Goal: Task Accomplishment & Management: Manage account settings

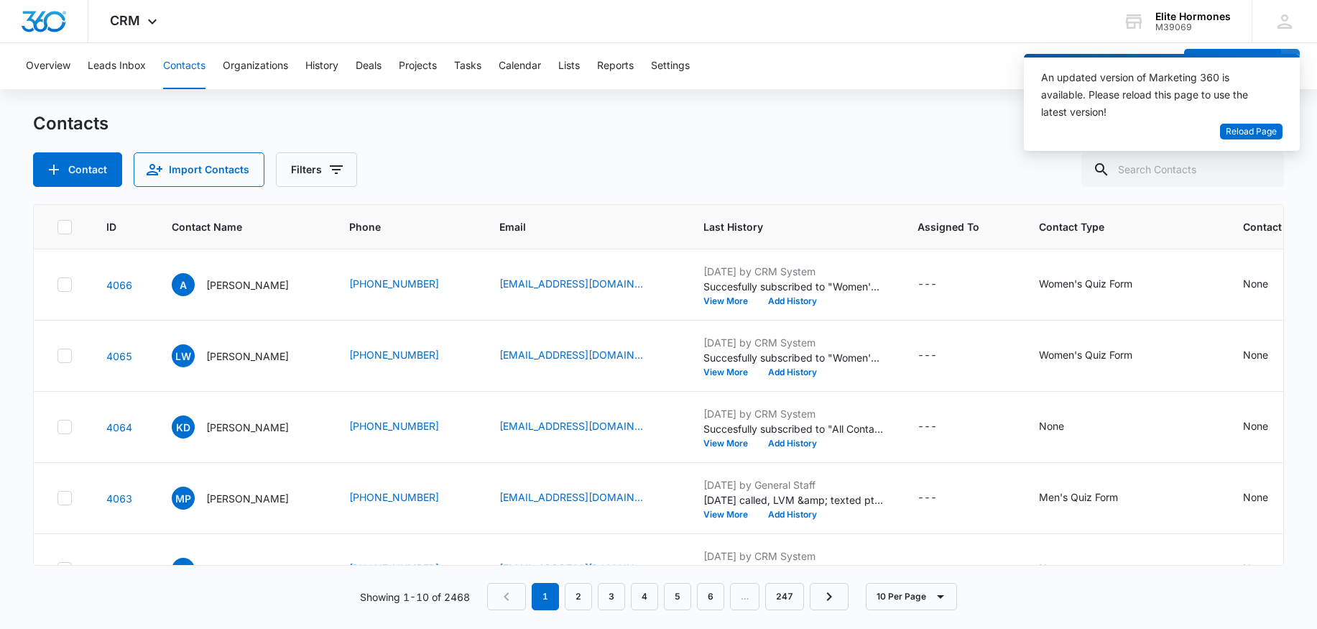
click at [1285, 121] on div "An updated version of Marketing 360 is available. Please reload this page to us…" at bounding box center [1162, 102] width 276 height 97
click at [1275, 135] on span "Reload Page" at bounding box center [1251, 132] width 51 height 14
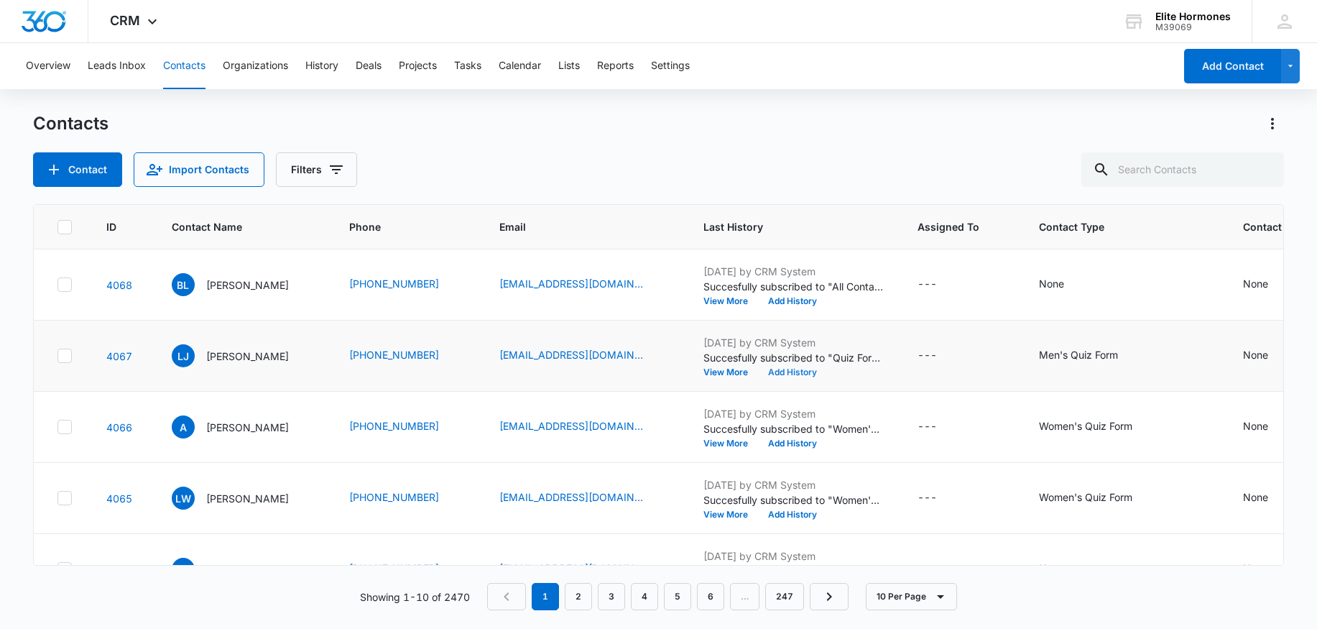
click at [797, 374] on button "Add History" at bounding box center [792, 372] width 69 height 9
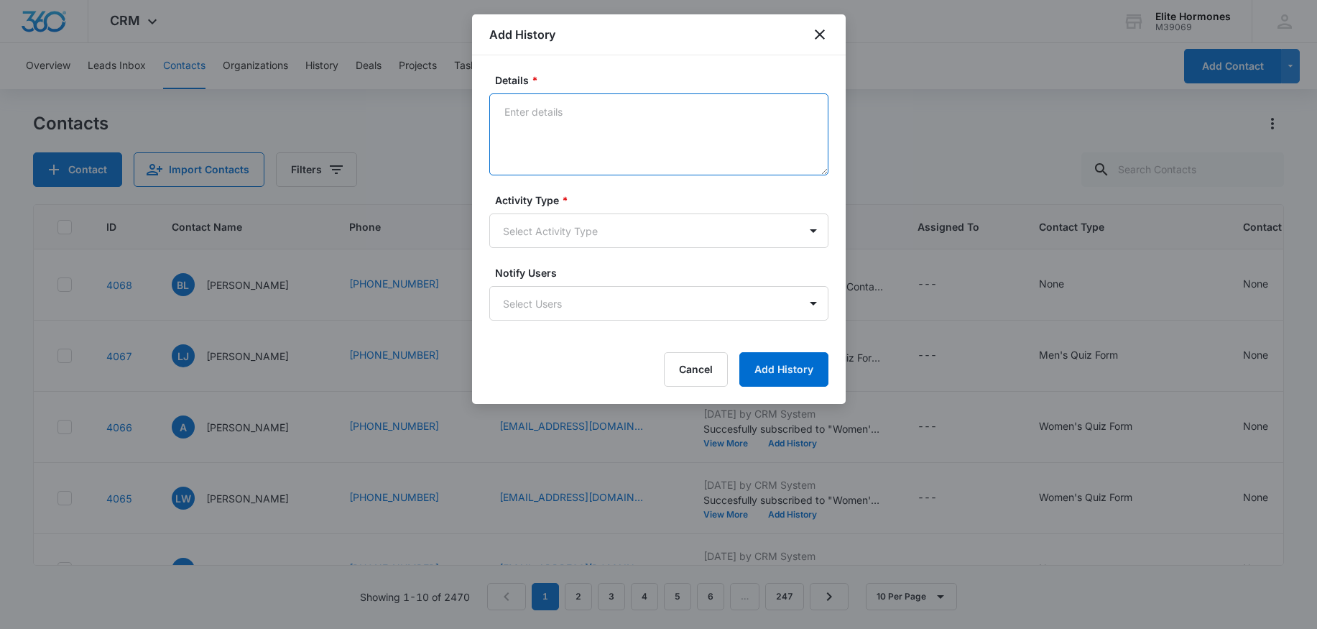
click at [679, 145] on textarea "Details *" at bounding box center [658, 134] width 339 height 82
type textarea "email sent, req no call/SD"
click at [663, 239] on body "CRM Apps Reputation Websites Forms CRM Email Social Content Ads Intelligence Fi…" at bounding box center [658, 314] width 1317 height 629
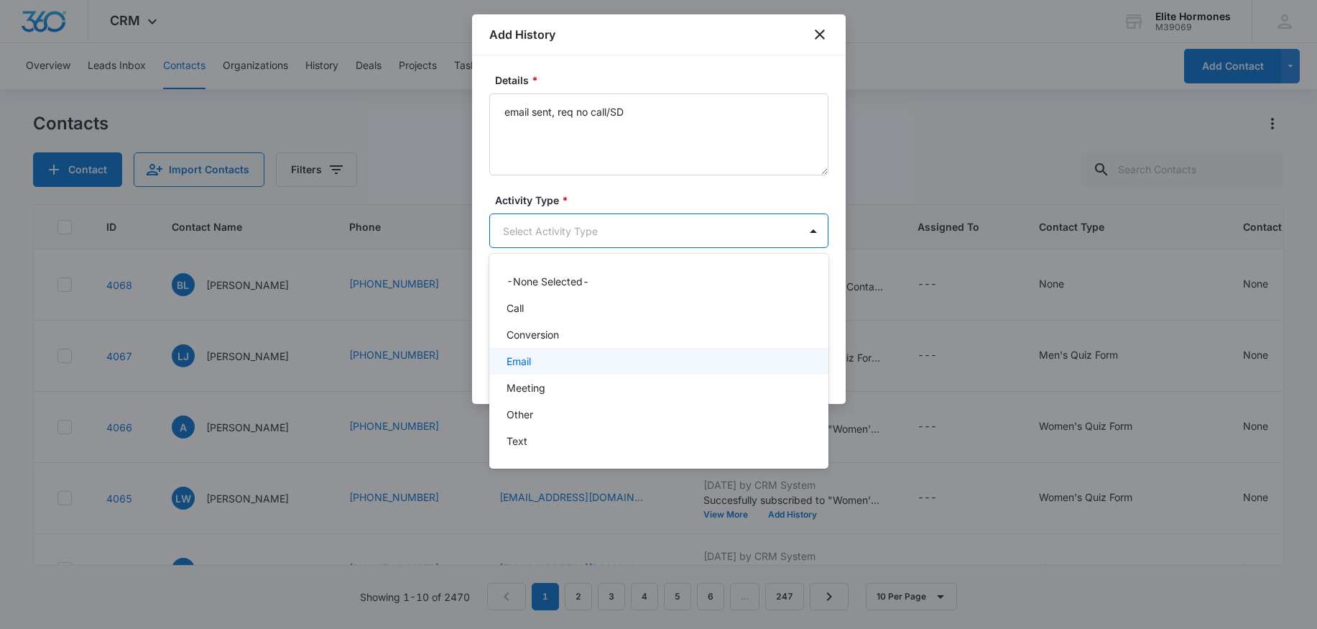
click at [651, 359] on div "Email" at bounding box center [658, 361] width 302 height 15
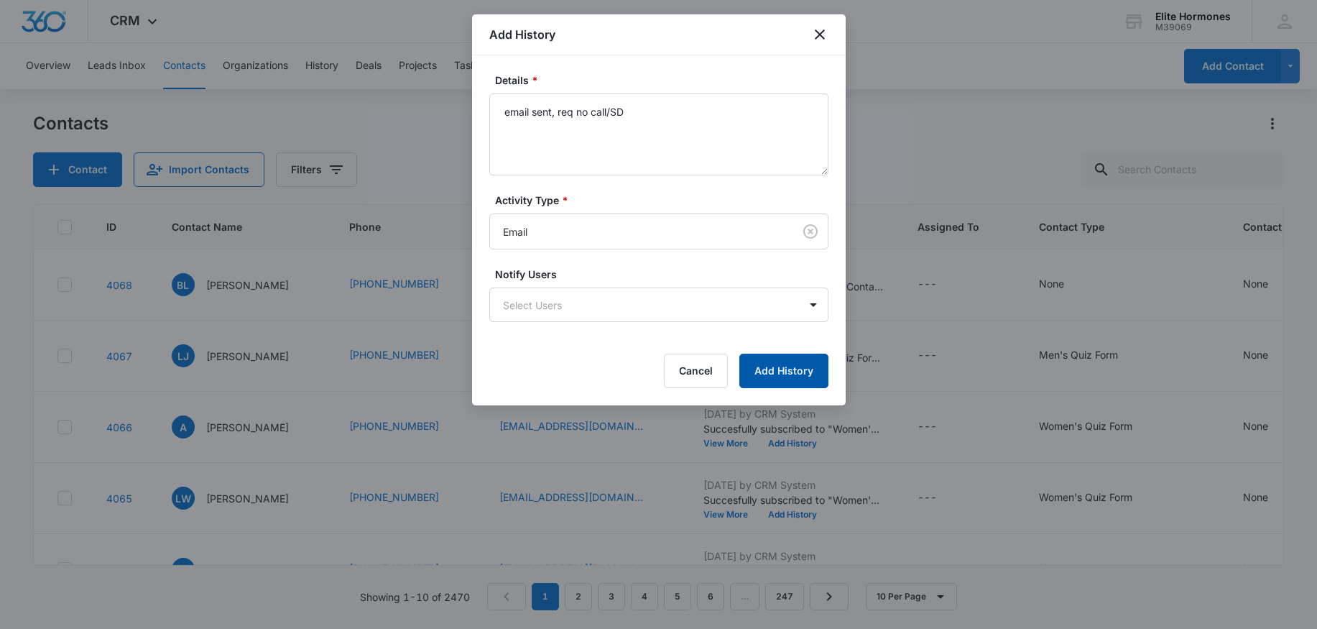
click at [782, 378] on button "Add History" at bounding box center [783, 371] width 89 height 34
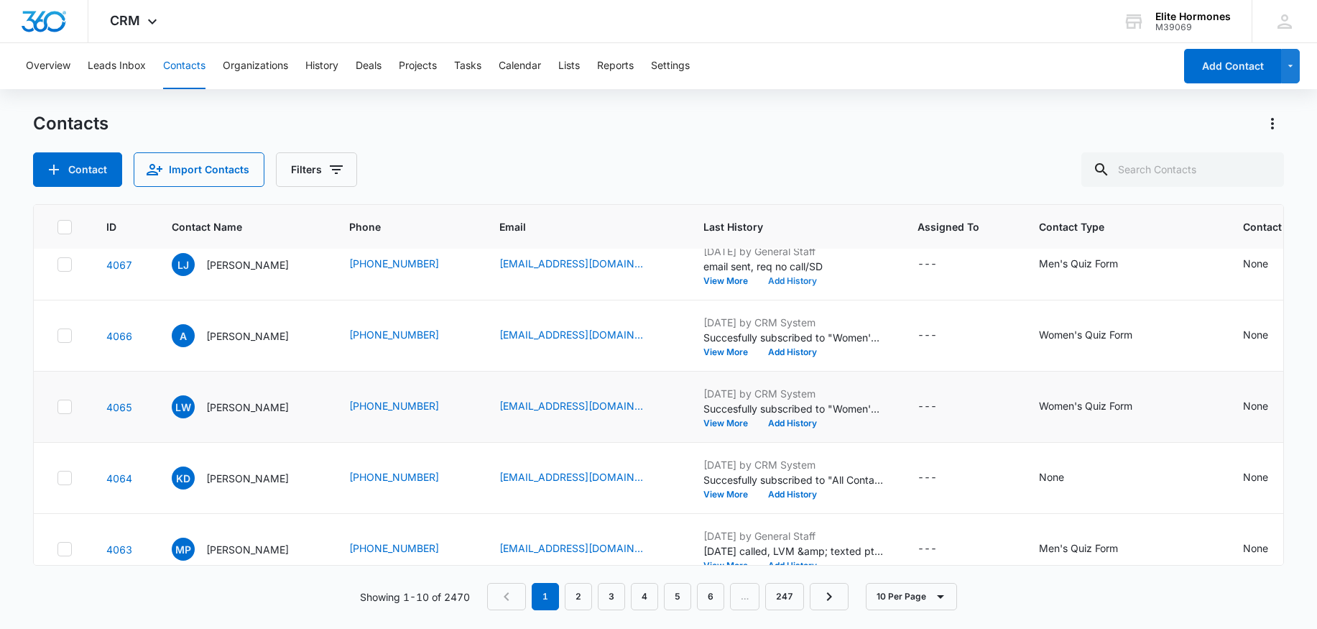
scroll to position [94, 0]
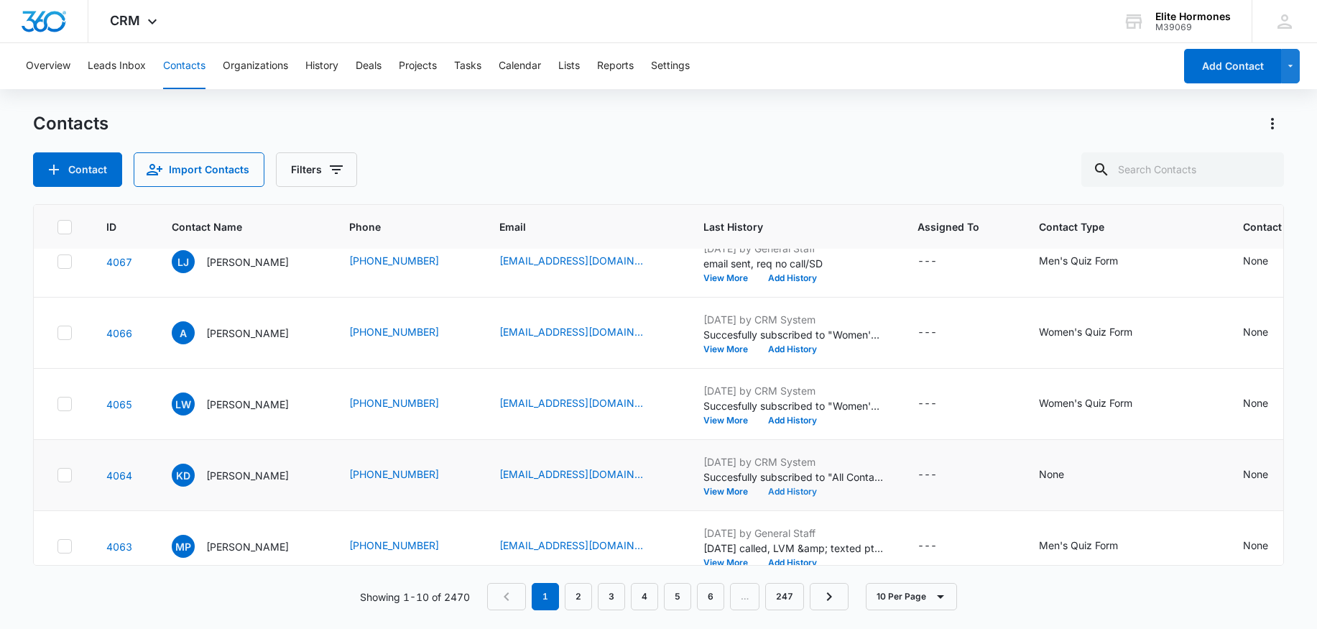
click at [783, 491] on button "Add History" at bounding box center [792, 491] width 69 height 9
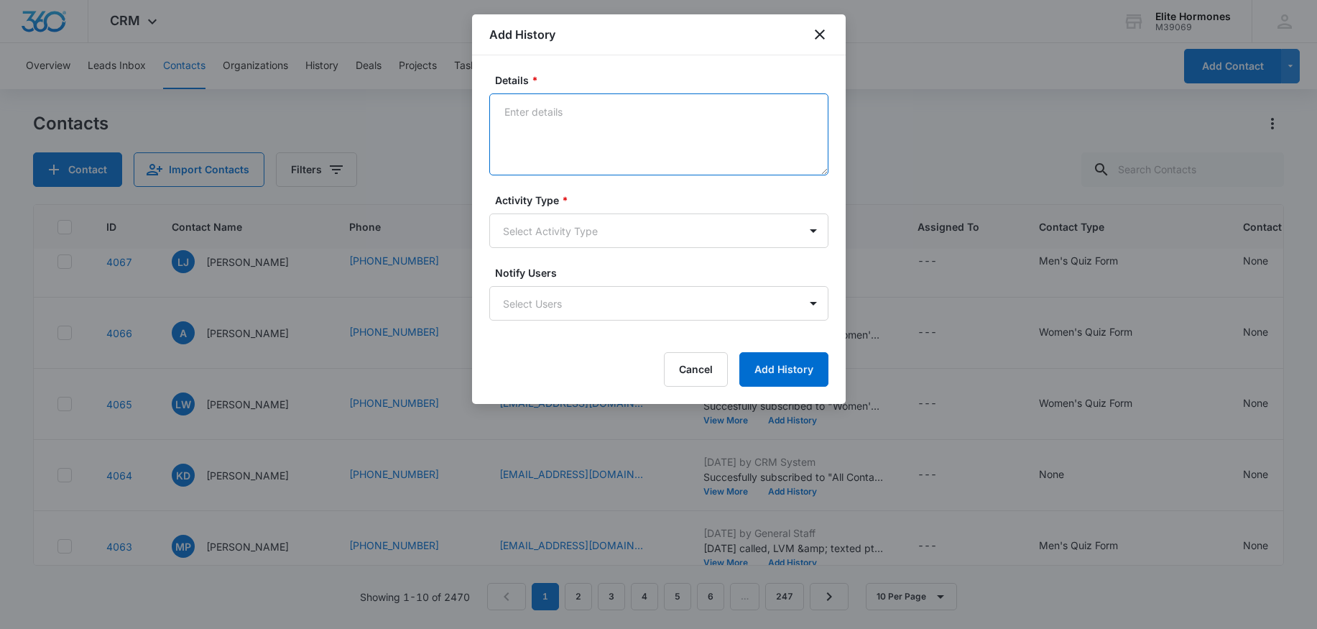
click at [662, 133] on textarea "Details *" at bounding box center [658, 134] width 339 height 82
type textarea "Anne sent email, text. pt sched 8/15/25 WAU lab/SD"
click at [708, 247] on form "Details * Anne sent email, text. pt sched 8/15/25 WAU lab/SD Activity Type * Se…" at bounding box center [658, 230] width 339 height 314
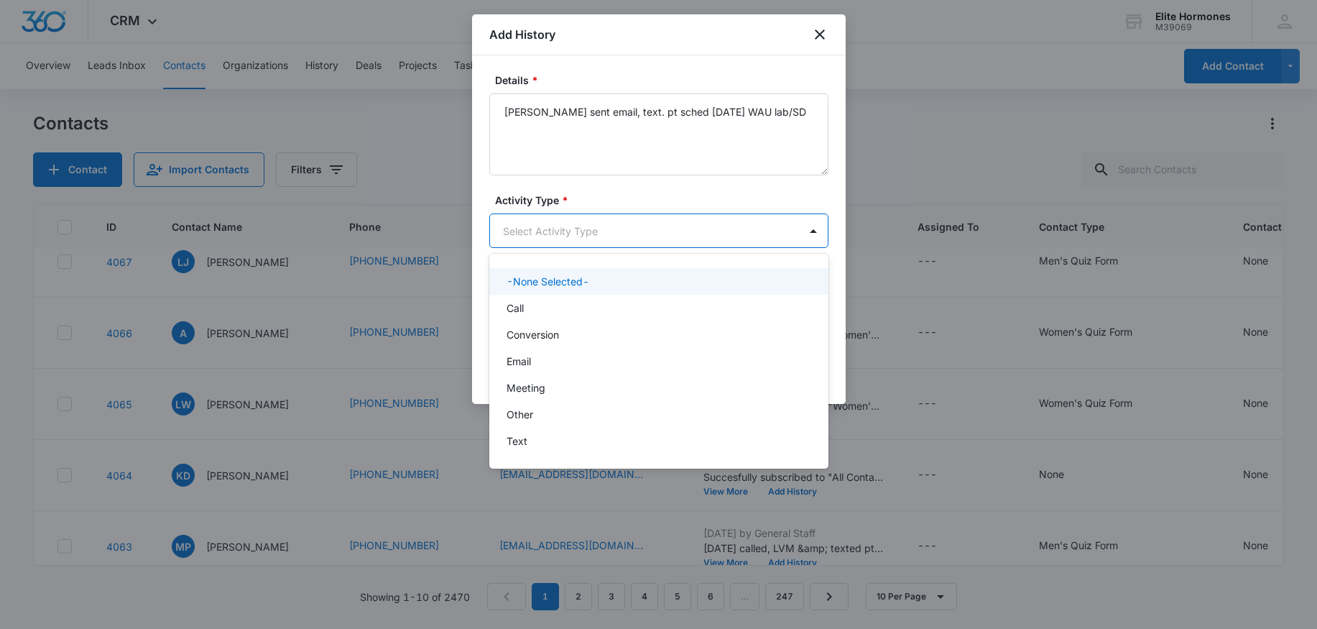
click at [702, 226] on body "CRM Apps Reputation Websites Forms CRM Email Social Content Ads Intelligence Fi…" at bounding box center [658, 314] width 1317 height 629
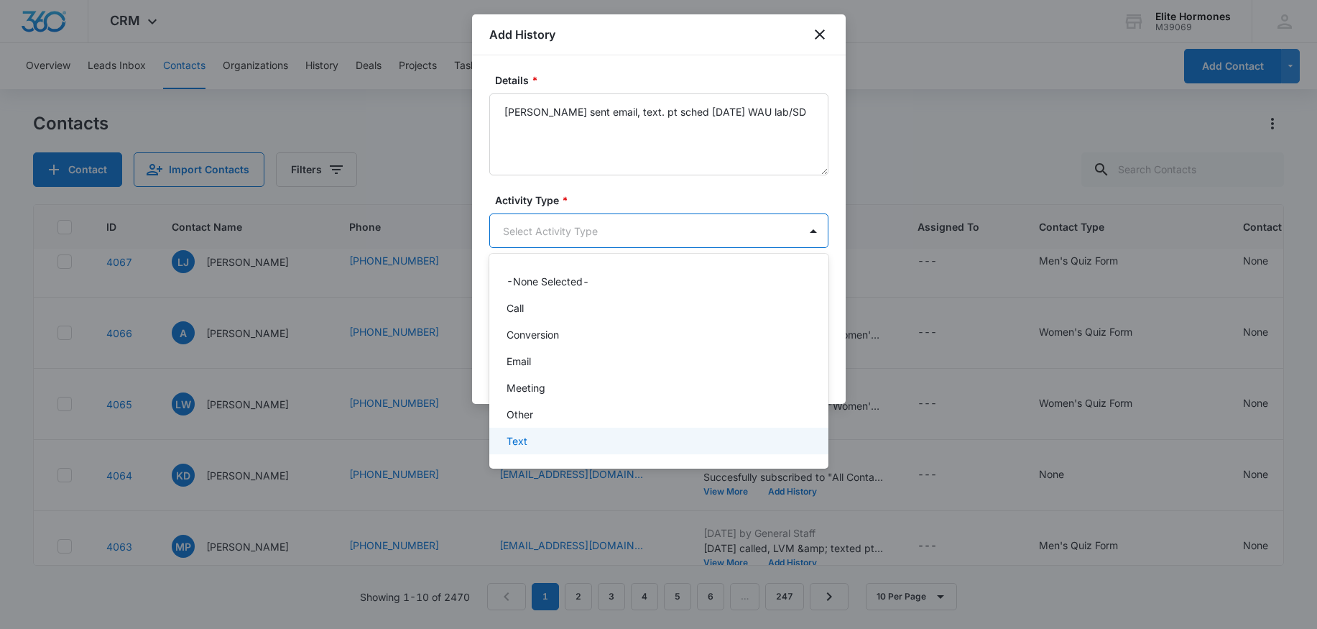
click at [691, 441] on div "Text" at bounding box center [658, 440] width 302 height 15
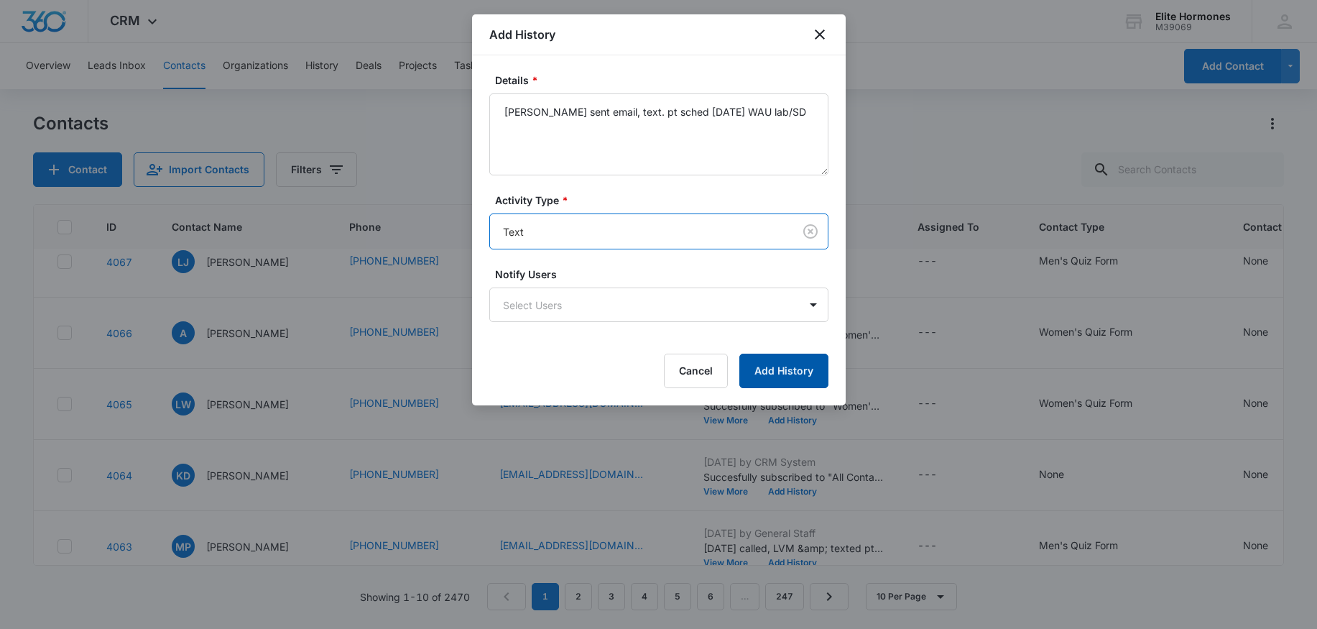
click at [803, 377] on button "Add History" at bounding box center [783, 371] width 89 height 34
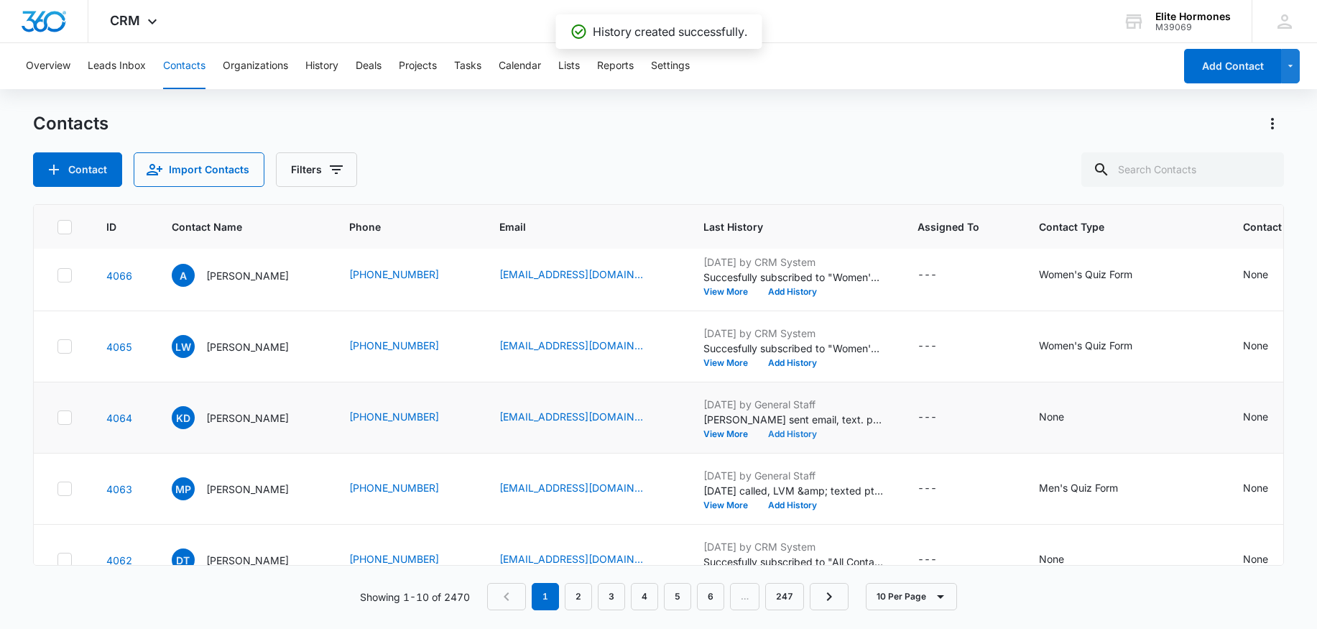
scroll to position [180, 0]
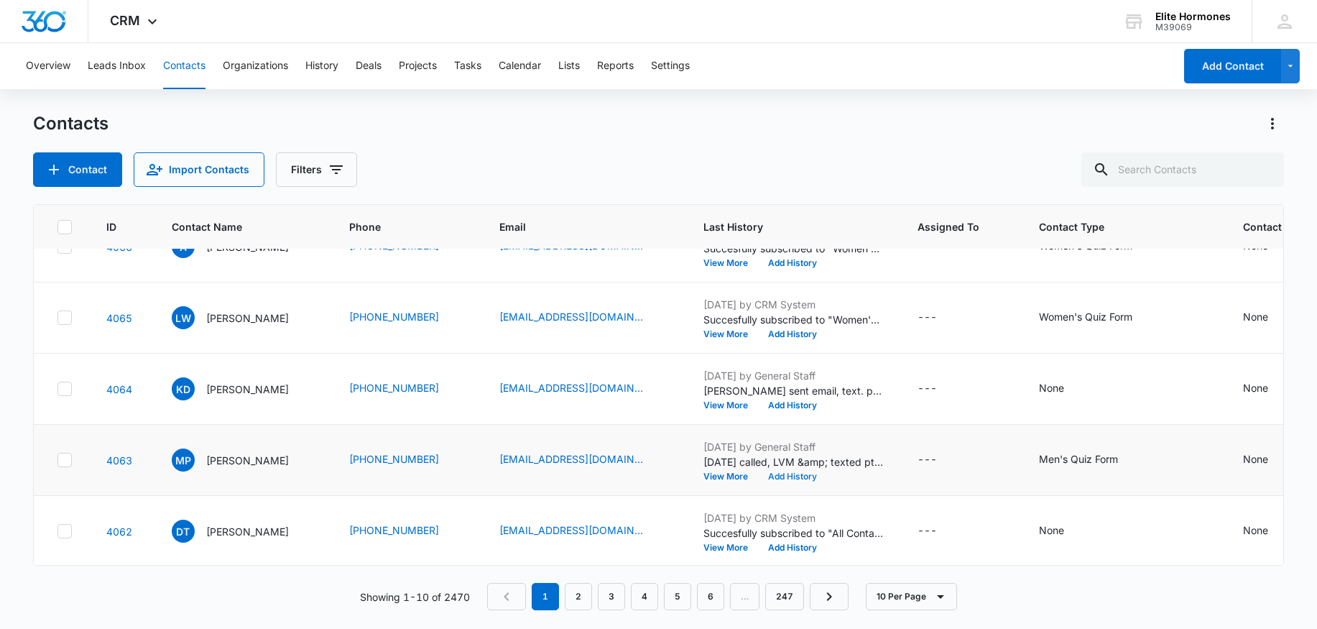
click at [785, 474] on button "Add History" at bounding box center [792, 476] width 69 height 9
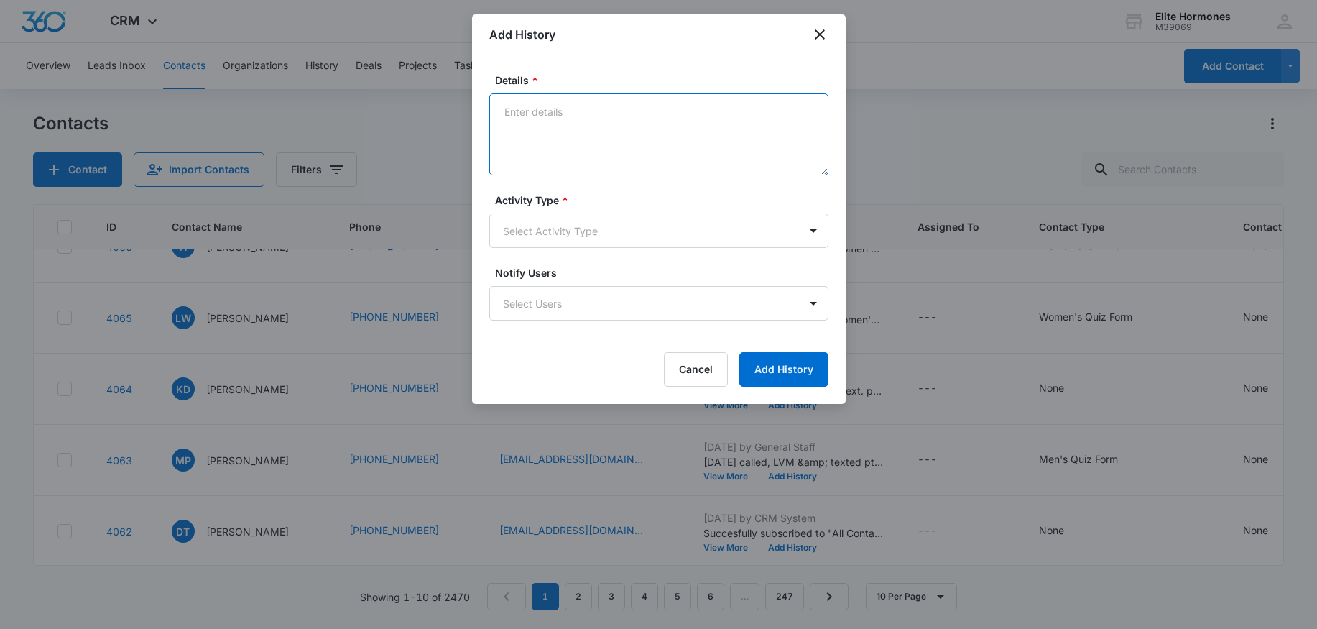
click at [520, 107] on textarea "Details *" at bounding box center [658, 134] width 339 height 82
type textarea "8/15/25 pt had further ?'s, sent reply & more info/SD"
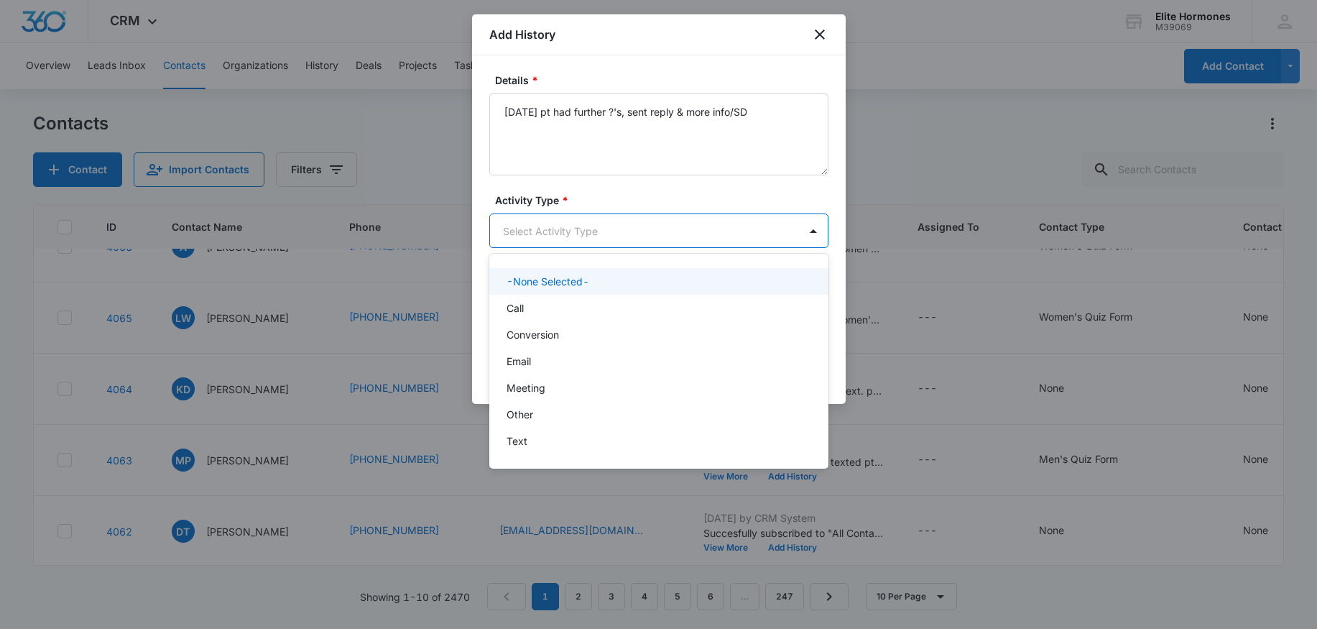
click at [665, 226] on body "CRM Apps Reputation Websites Forms CRM Email Social Content Ads Intelligence Fi…" at bounding box center [658, 314] width 1317 height 629
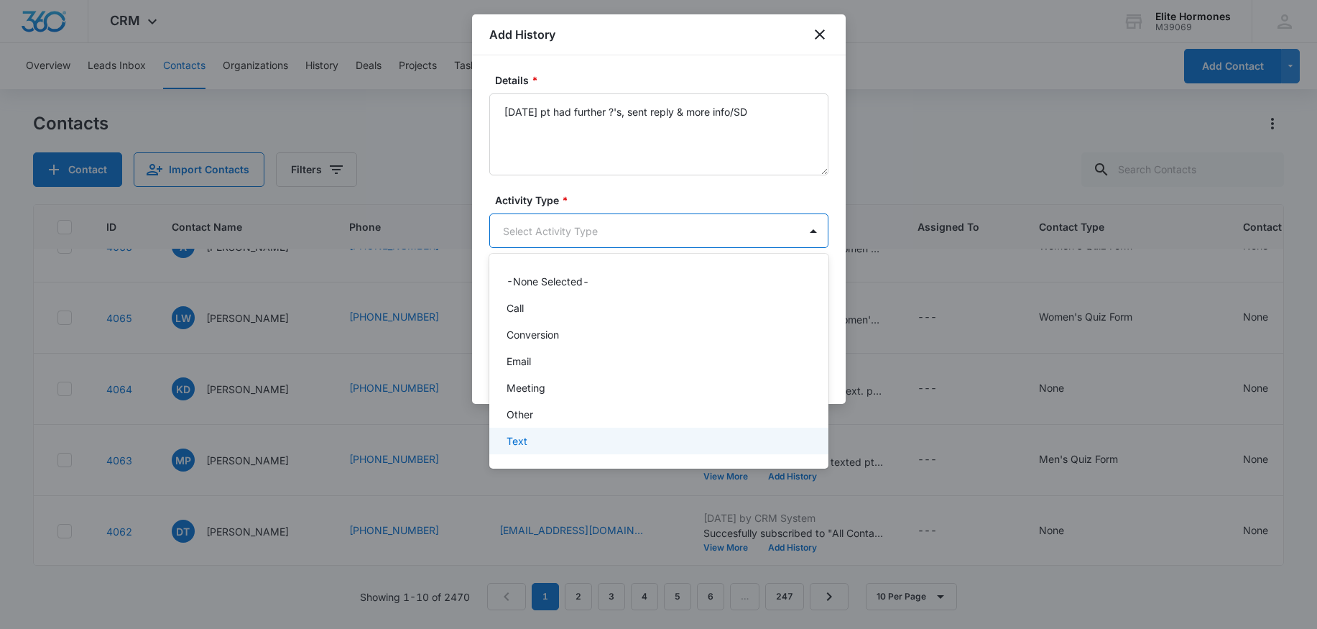
click at [653, 448] on div "Text" at bounding box center [658, 440] width 302 height 15
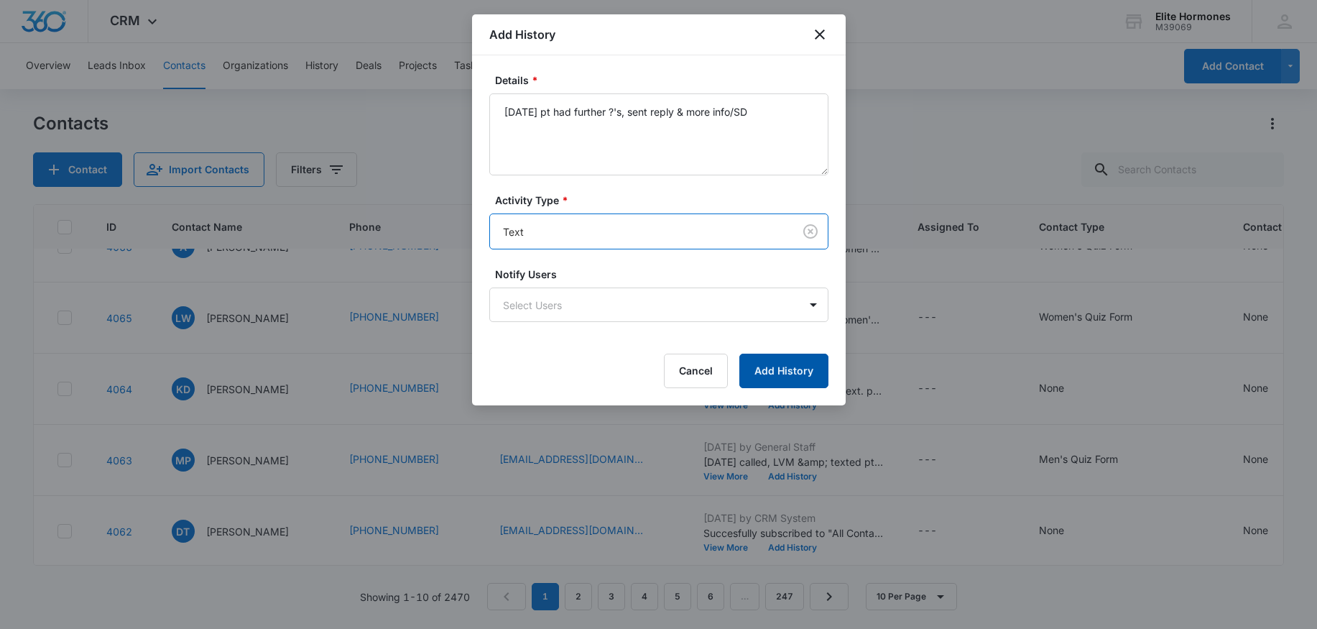
click at [795, 377] on button "Add History" at bounding box center [783, 371] width 89 height 34
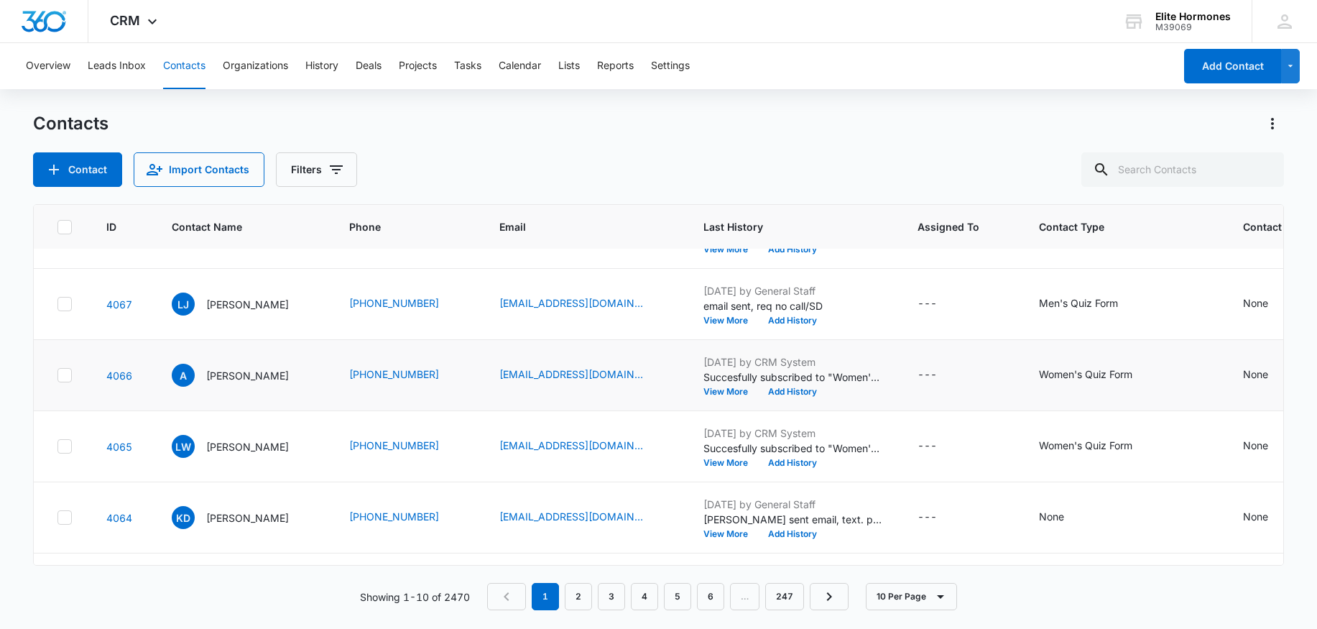
scroll to position [0, 0]
